Goal: Task Accomplishment & Management: Manage account settings

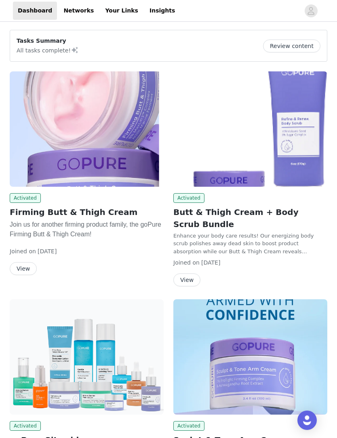
click at [113, 5] on link "Your Links" at bounding box center [121, 11] width 43 height 18
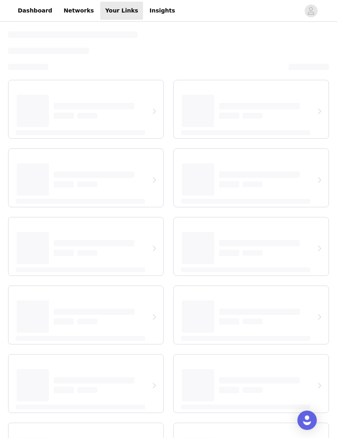
select select "12"
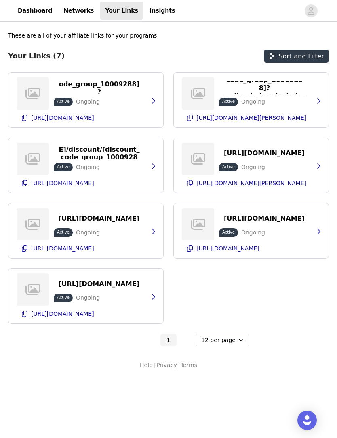
click at [64, 99] on p "Active" at bounding box center [63, 102] width 13 height 6
click at [155, 99] on icon "button" at bounding box center [153, 101] width 6 height 6
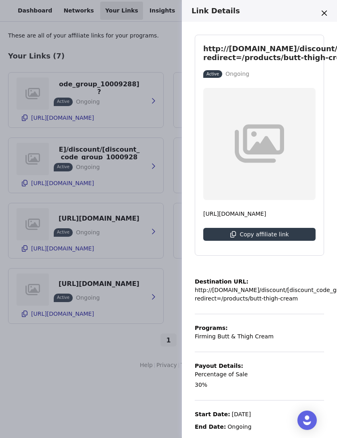
click at [126, 384] on div "Link Details http://[DOMAIN_NAME]/discount/[discount_code_group_10009288]?redir…" at bounding box center [168, 219] width 337 height 438
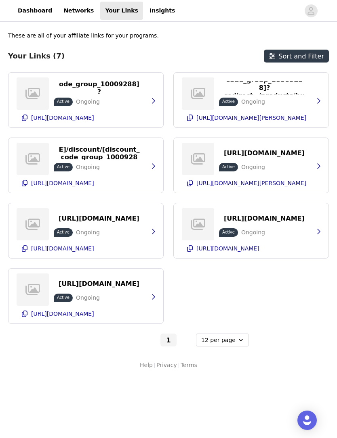
click at [94, 313] on p "[URL][DOMAIN_NAME]" at bounding box center [62, 314] width 63 height 6
click at [149, 298] on button "button" at bounding box center [153, 297] width 16 height 13
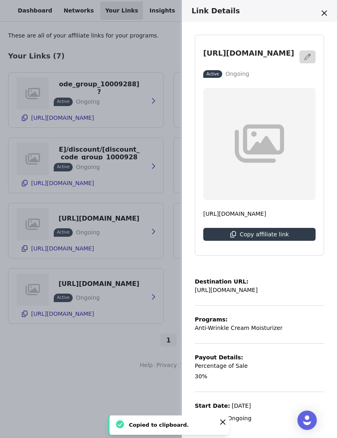
click at [139, 354] on div "Link Details [URL][DOMAIN_NAME] Active Ongoing [URL][DOMAIN_NAME] Copy affiliat…" at bounding box center [168, 219] width 337 height 438
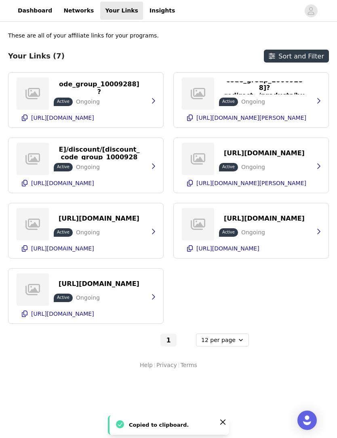
click at [258, 247] on p "[URL][DOMAIN_NAME]" at bounding box center [227, 248] width 63 height 6
click at [317, 233] on icon "button" at bounding box center [318, 232] width 6 height 6
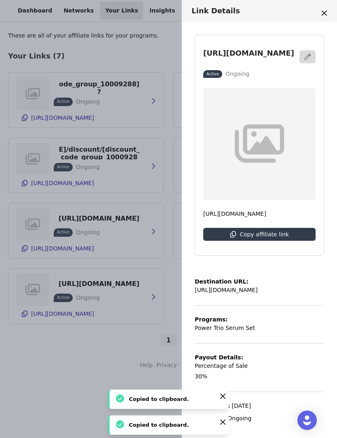
click at [151, 247] on div "Link Details [URL][DOMAIN_NAME] Active Ongoing [URL][DOMAIN_NAME] Copy affiliat…" at bounding box center [168, 219] width 337 height 438
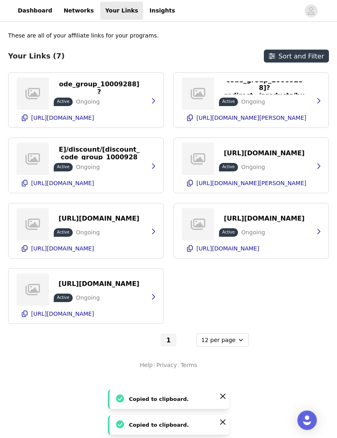
click at [155, 232] on icon "button" at bounding box center [153, 231] width 3 height 5
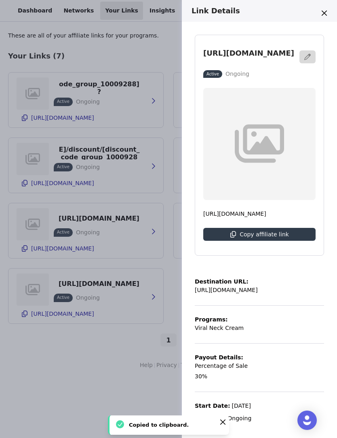
click at [232, 333] on p "Viral Neck Cream" at bounding box center [219, 328] width 49 height 8
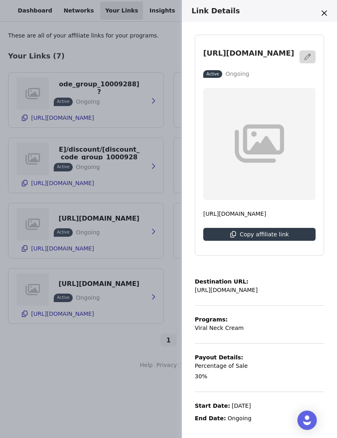
scroll to position [6, 0]
click at [164, 236] on div "Link Details [URL][DOMAIN_NAME] Active Ongoing [URL][DOMAIN_NAME] Copy affiliat…" at bounding box center [168, 219] width 337 height 438
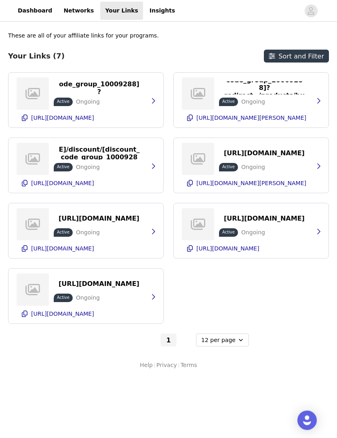
click at [157, 237] on button "button" at bounding box center [153, 231] width 16 height 13
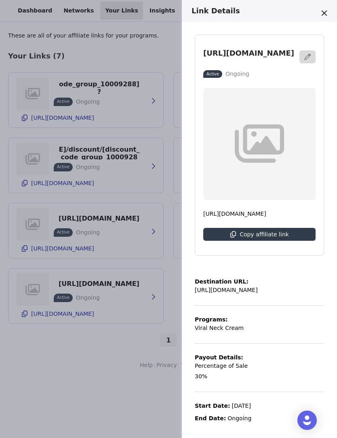
click at [53, 13] on div "Link Details [URL][DOMAIN_NAME] Active Ongoing [URL][DOMAIN_NAME] Copy affiliat…" at bounding box center [168, 219] width 337 height 438
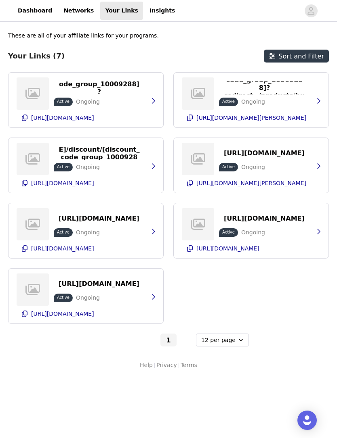
click at [31, 13] on link "Dashboard" at bounding box center [35, 11] width 44 height 18
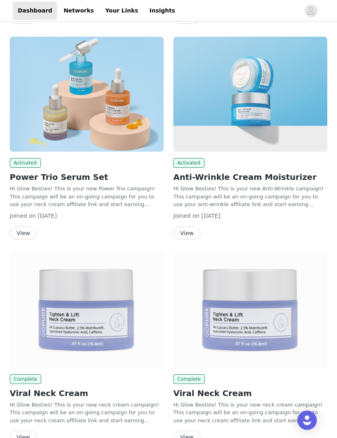
scroll to position [480, 0]
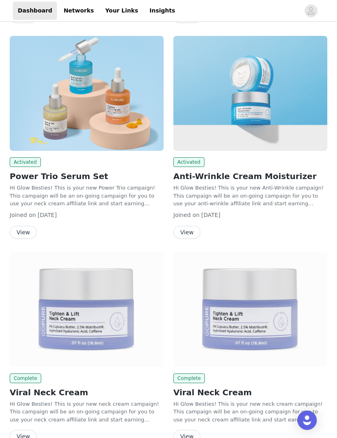
click at [24, 430] on button "View" at bounding box center [23, 436] width 27 height 13
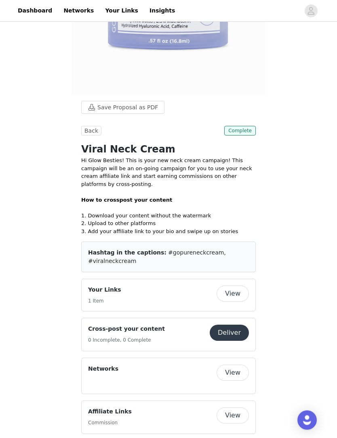
scroll to position [122, 0]
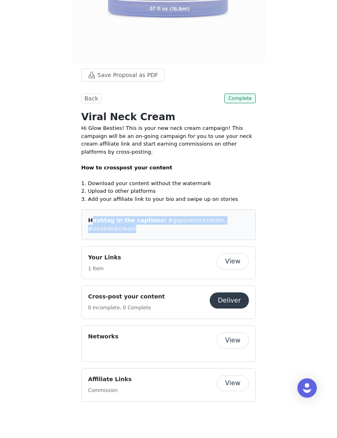
click at [235, 286] on button "View" at bounding box center [232, 294] width 32 height 16
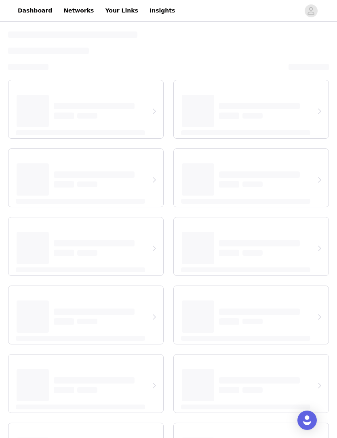
click at [145, 7] on link "Insights" at bounding box center [162, 11] width 35 height 18
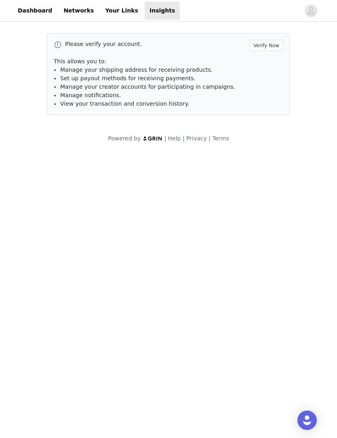
click at [272, 37] on div "Please verify your account. Verify Now This allows you to: Manage your shipping…" at bounding box center [168, 74] width 243 height 82
click at [273, 41] on button "Verify Now" at bounding box center [266, 45] width 34 height 11
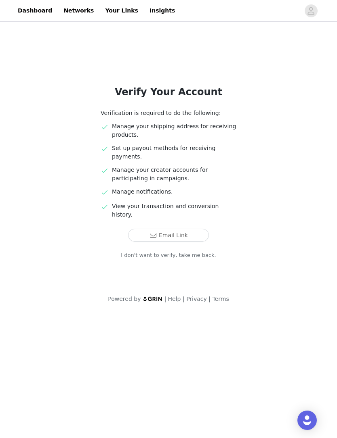
click at [196, 229] on button "Email Link" at bounding box center [168, 235] width 81 height 13
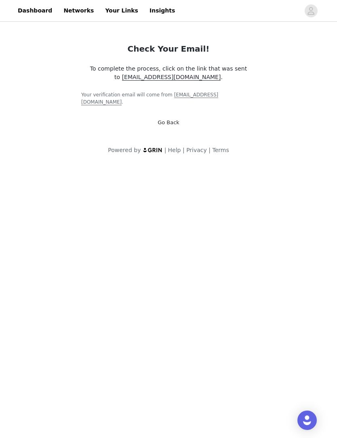
click at [28, 10] on link "Dashboard" at bounding box center [35, 11] width 44 height 18
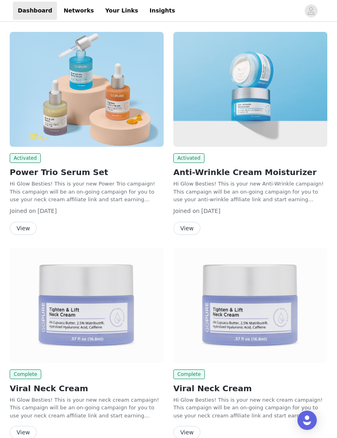
scroll to position [480, 0]
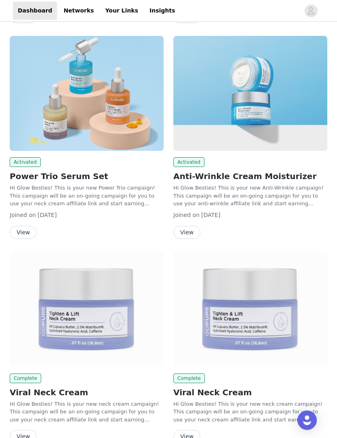
click at [189, 430] on button "View" at bounding box center [186, 436] width 27 height 13
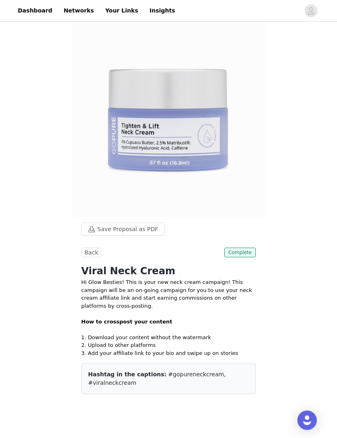
click at [93, 248] on button "Back" at bounding box center [91, 253] width 20 height 10
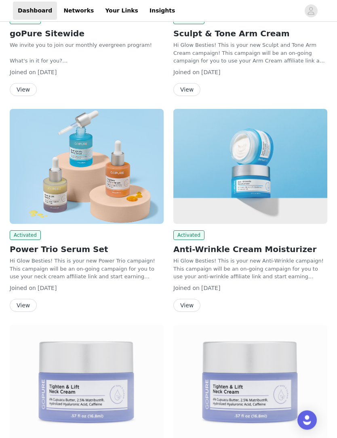
scroll to position [480, 0]
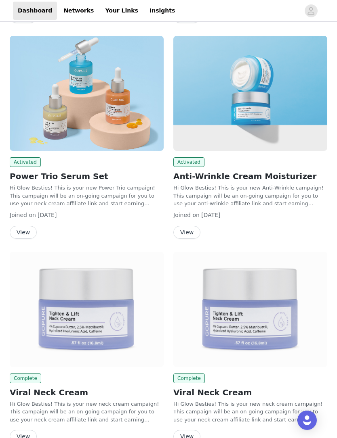
click at [26, 430] on button "View" at bounding box center [23, 436] width 27 height 13
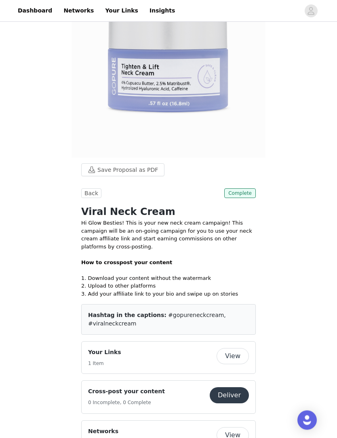
scroll to position [62, 0]
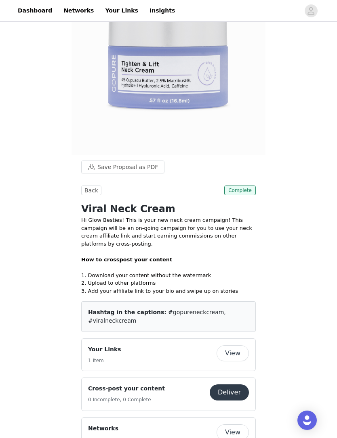
click at [227, 359] on button "View" at bounding box center [232, 354] width 32 height 16
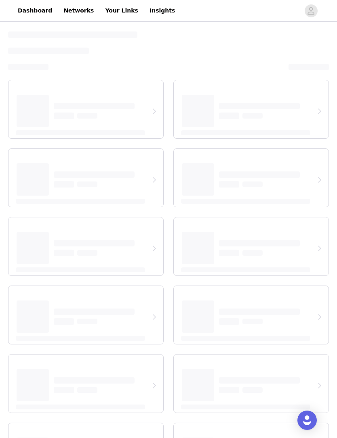
select select "12"
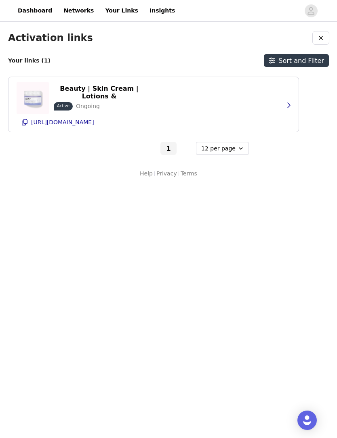
click at [94, 124] on p "[URL][DOMAIN_NAME]" at bounding box center [62, 122] width 63 height 6
